Goal: Find specific page/section: Find specific page/section

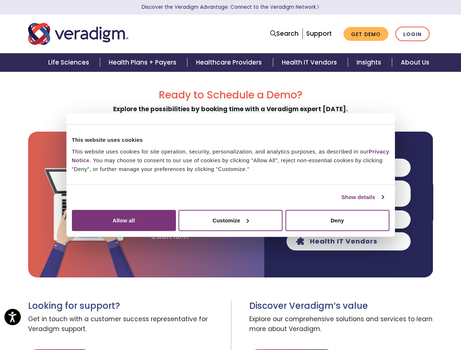
click at [341, 202] on link "Show details" at bounding box center [362, 197] width 42 height 9
click at [0, 0] on ul "Necessary 18 Necessary cookies help make a website usable by enabling basic fun…" at bounding box center [0, 0] width 0 height 0
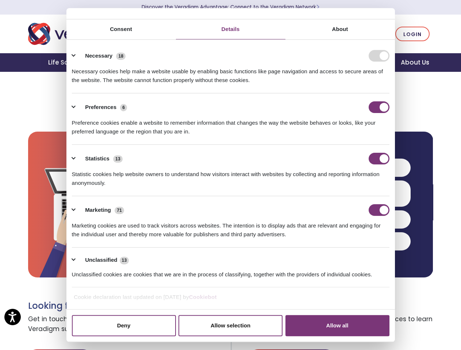
click at [403, 330] on span "Explore our comprehensive solutions and services to learn more about Veradigm." at bounding box center [341, 324] width 184 height 26
click at [286, 34] on link "Search" at bounding box center [284, 34] width 28 height 10
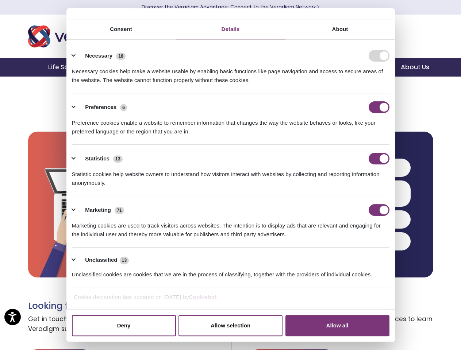
click at [286, 34] on li "Search" at bounding box center [252, 29] width 95 height 14
click at [348, 204] on div "Marketing 71" at bounding box center [230, 210] width 317 height 12
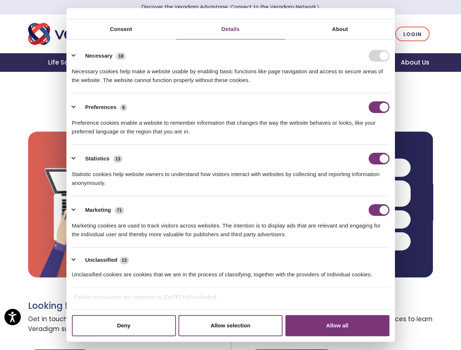
click at [348, 216] on div "Marketing cookies are used to track visitors across websites. The intention is …" at bounding box center [230, 227] width 317 height 23
click at [348, 248] on li "Unclassified 13 Unclassified cookies are cookies that we are in the process of …" at bounding box center [230, 268] width 317 height 40
click at [348, 265] on div "Unclassified cookies are cookies that we are in the process of classifying, tog…" at bounding box center [230, 272] width 317 height 14
